Goal: Find specific page/section: Find specific page/section

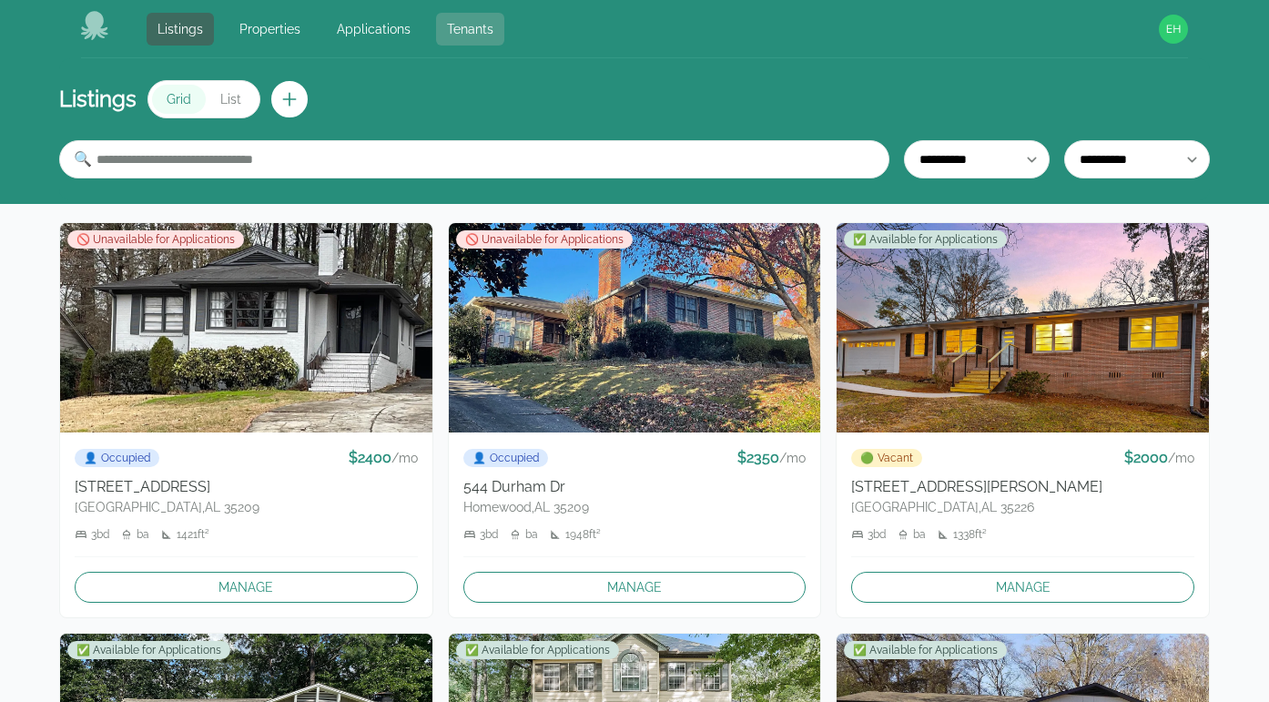
click at [475, 28] on link "Tenants" at bounding box center [470, 29] width 68 height 33
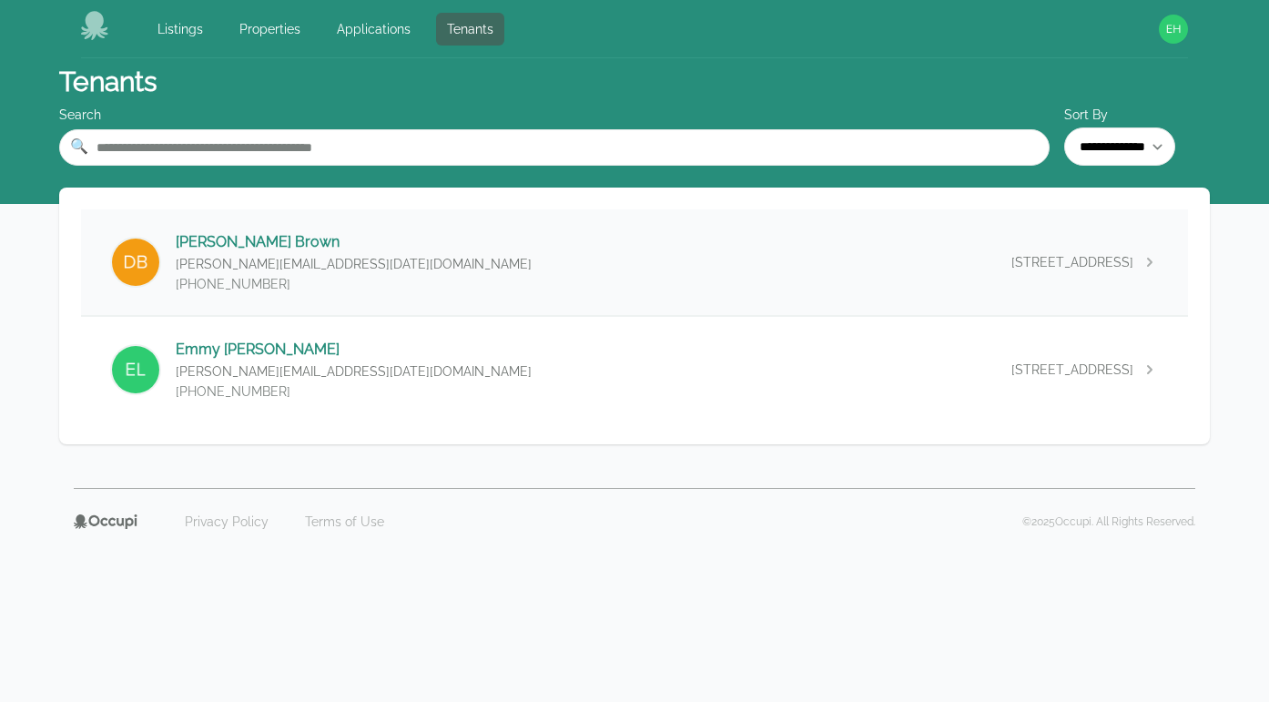
click at [249, 241] on p "Dawn Brown" at bounding box center [354, 242] width 356 height 22
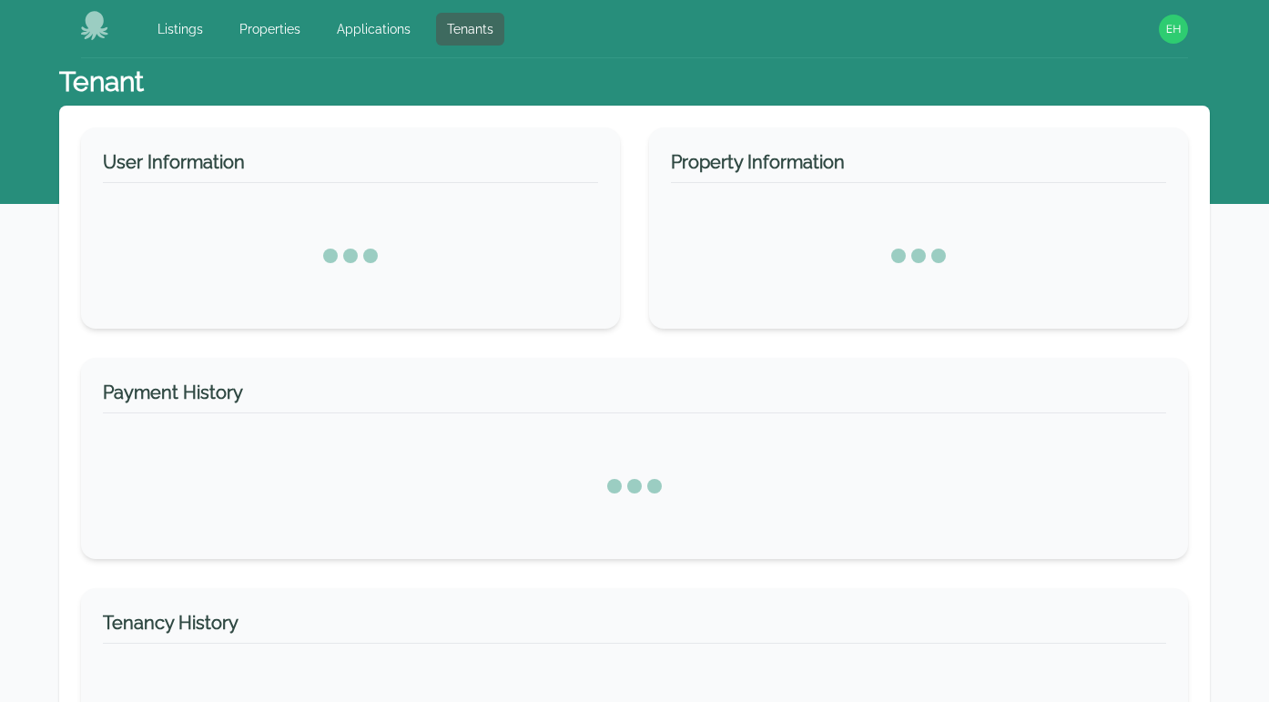
select select "*"
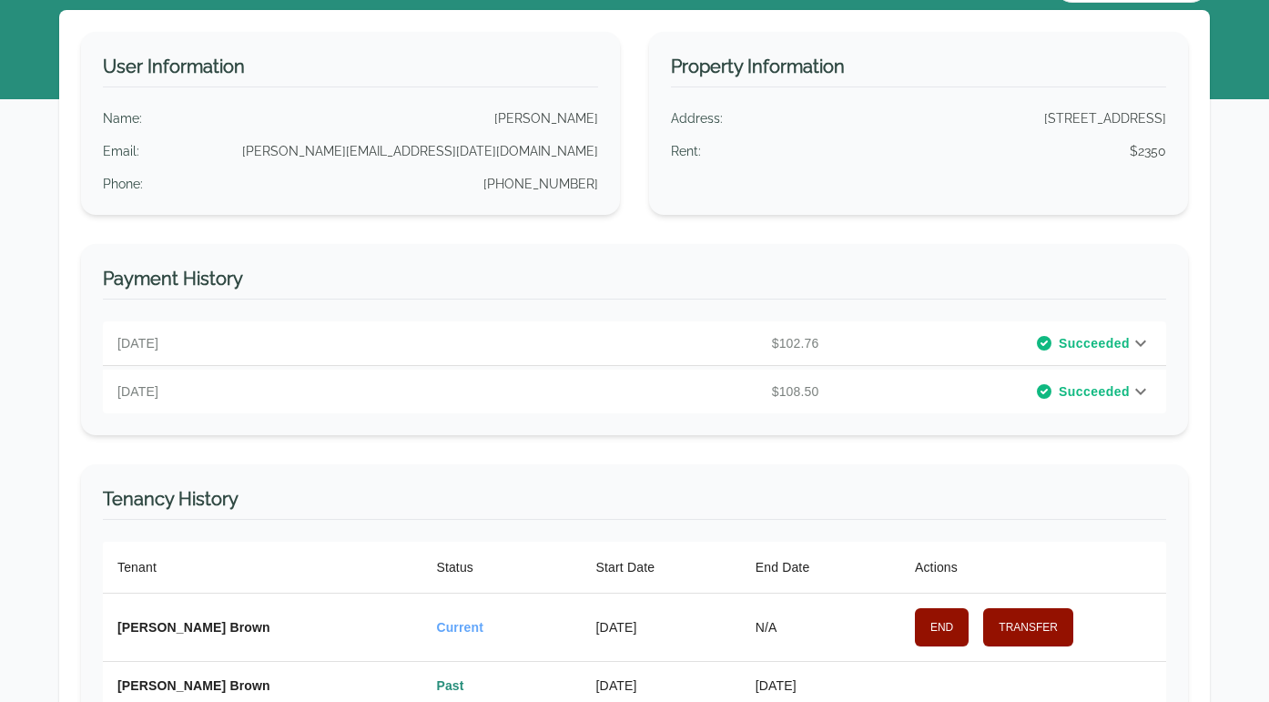
scroll to position [140, 0]
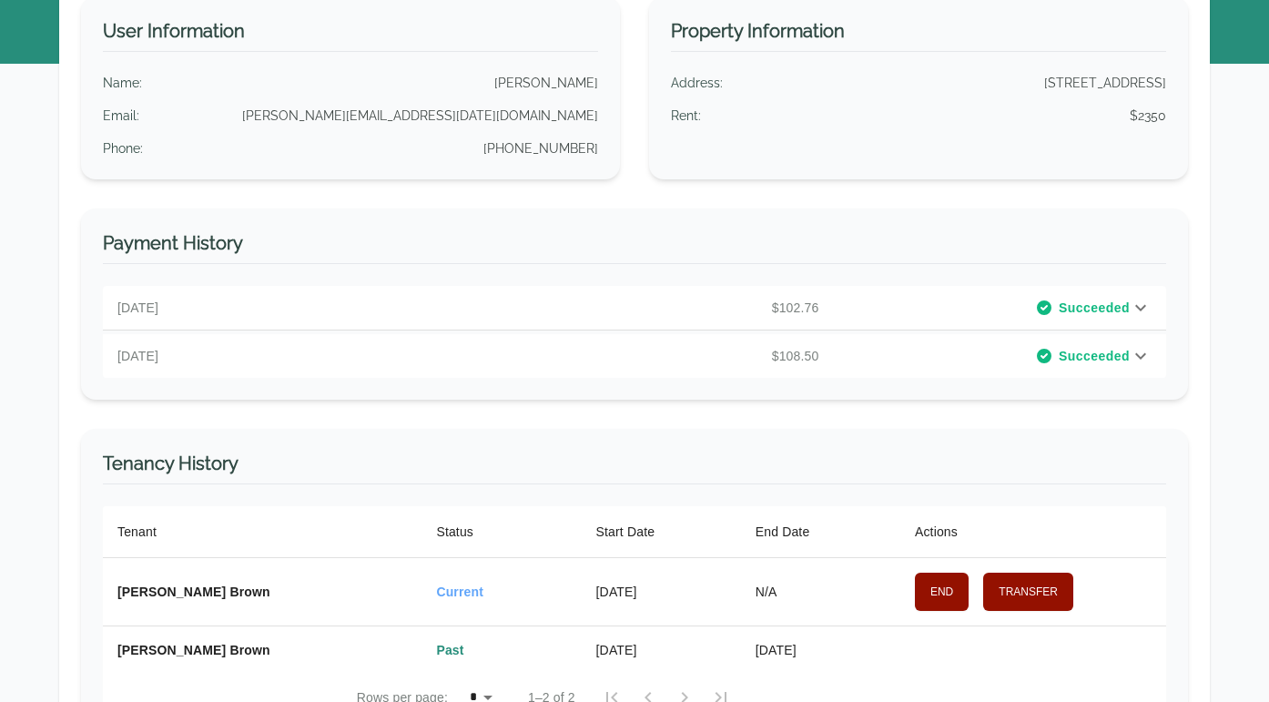
click at [612, 312] on p "$102.76" at bounding box center [649, 308] width 354 height 18
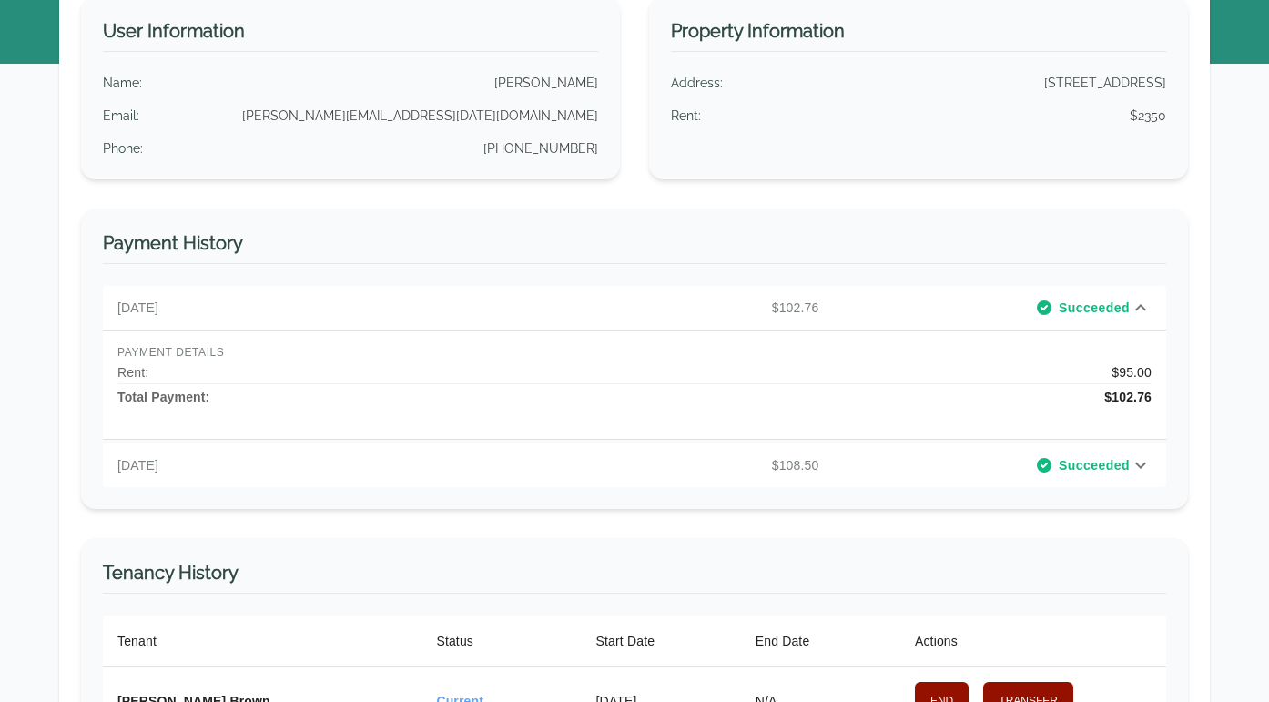
click at [540, 315] on p "$102.76" at bounding box center [649, 308] width 354 height 18
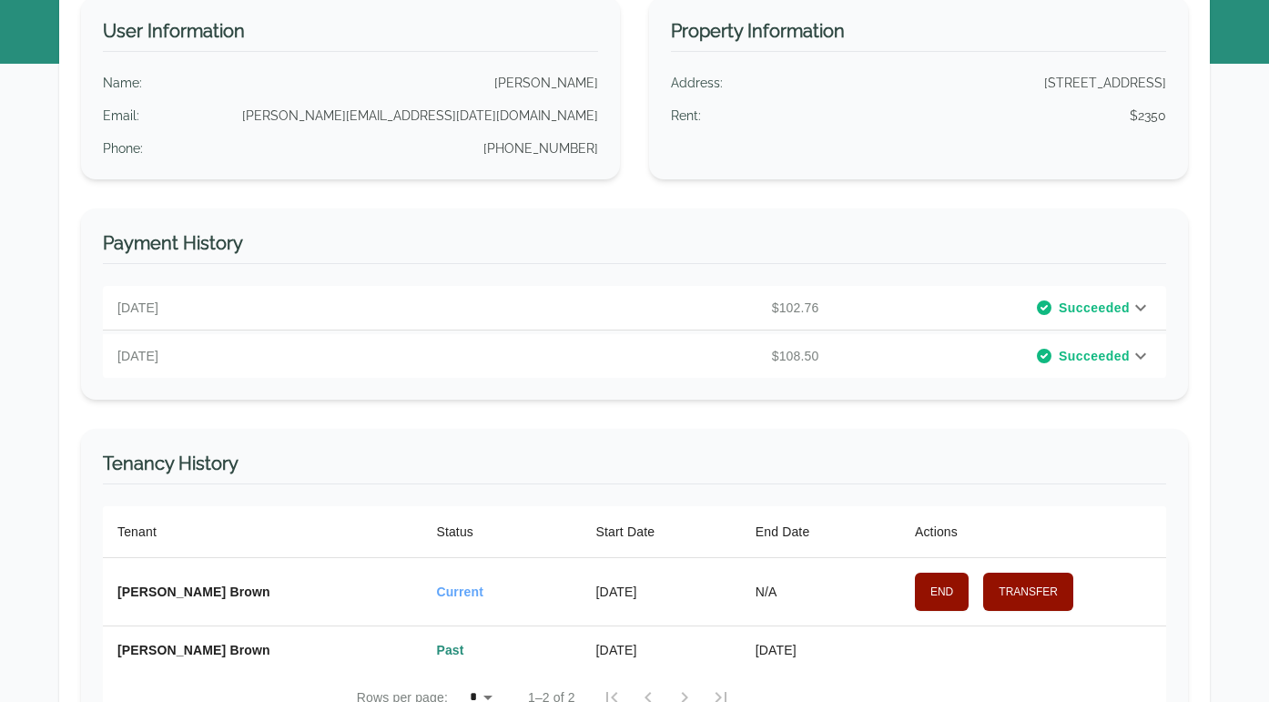
click at [551, 356] on p "$108.50" at bounding box center [649, 356] width 354 height 18
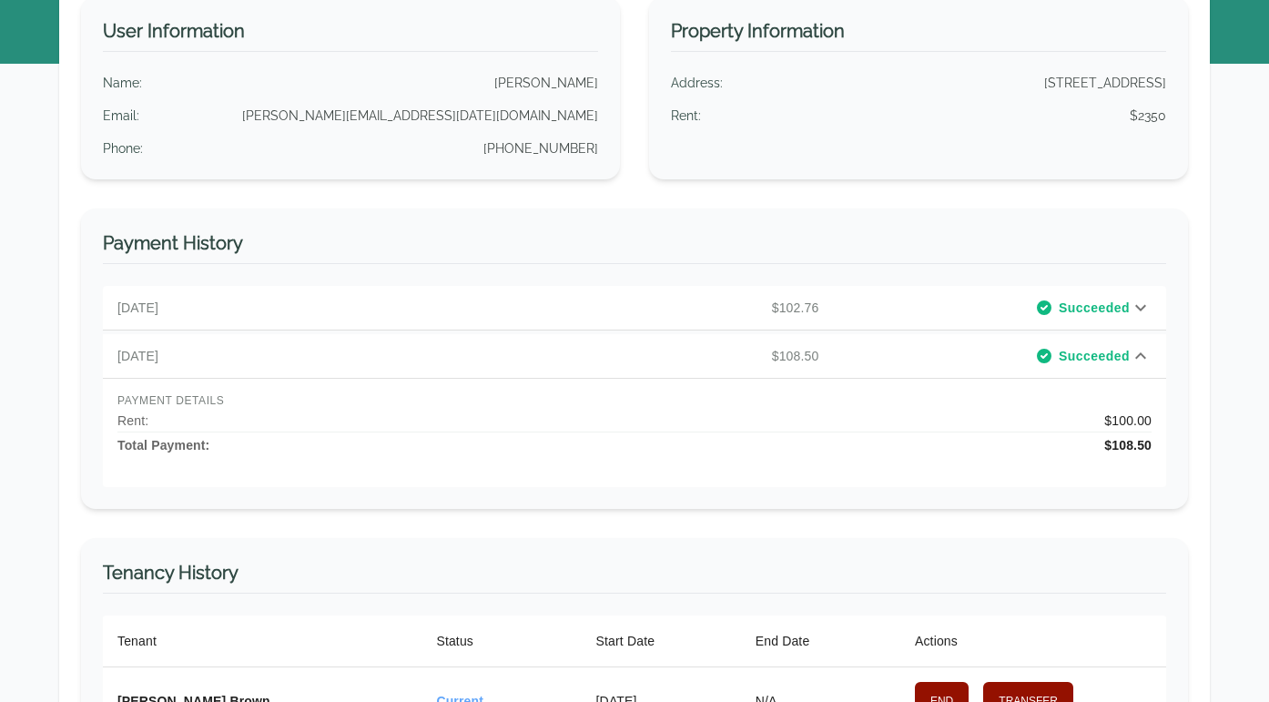
click at [551, 356] on p "$108.50" at bounding box center [649, 356] width 354 height 18
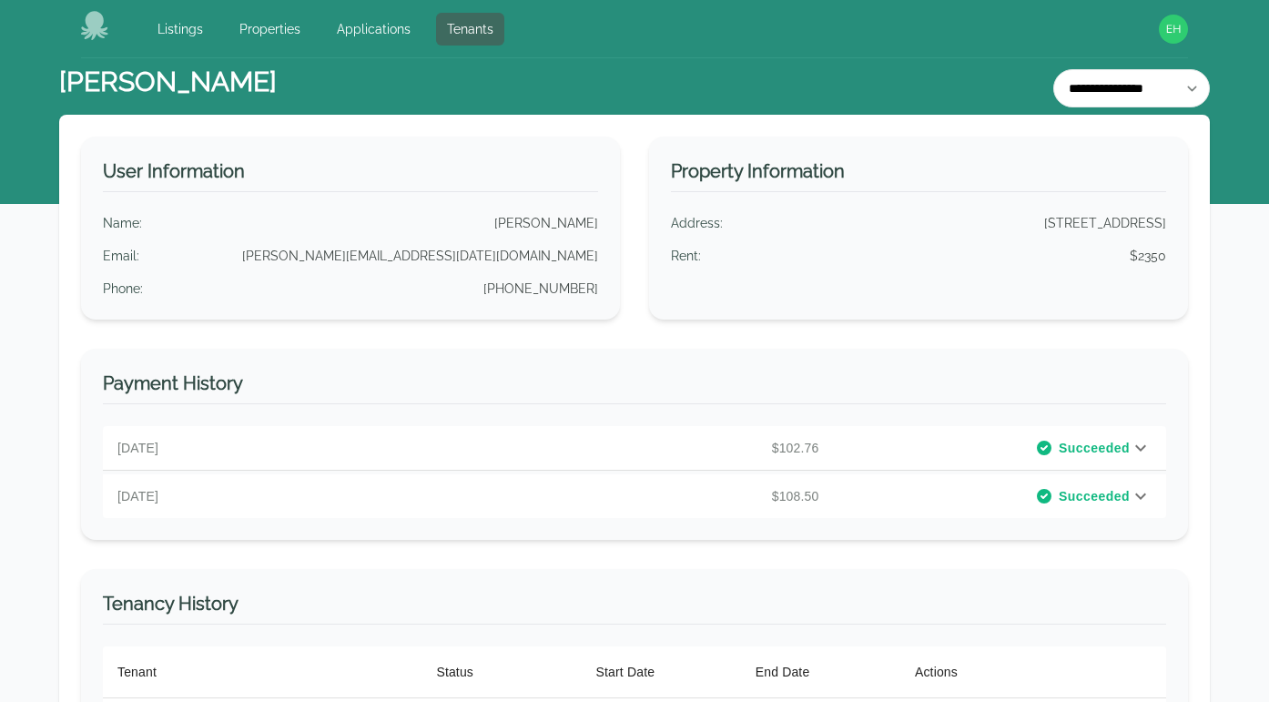
scroll to position [0, 0]
click at [1173, 97] on select "**********" at bounding box center [1131, 88] width 157 height 38
click at [1083, 86] on select "**********" at bounding box center [1131, 88] width 157 height 38
click at [100, 38] on icon at bounding box center [95, 25] width 29 height 29
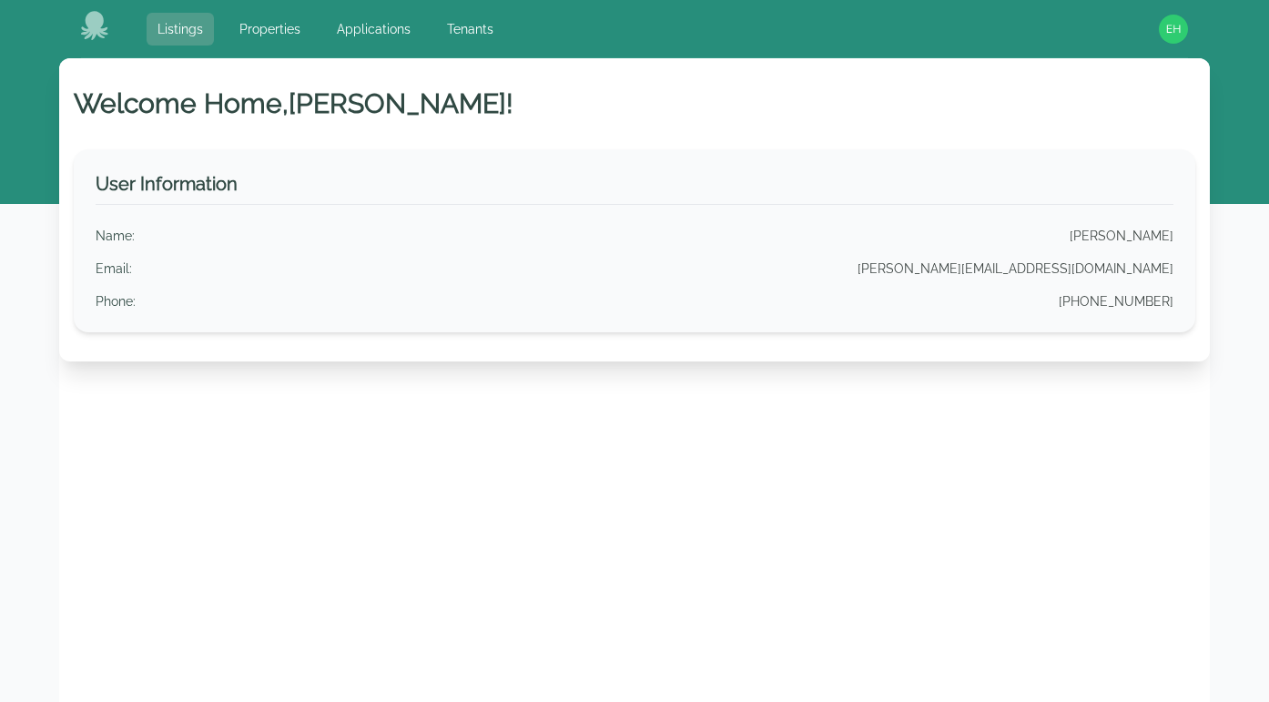
click at [186, 36] on link "Listings" at bounding box center [180, 29] width 67 height 33
